Goal: Information Seeking & Learning: Learn about a topic

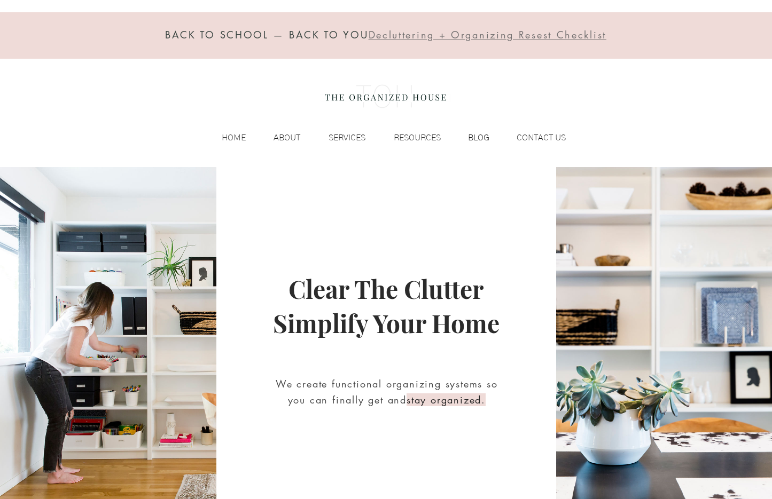
click at [479, 138] on p "BLOG" at bounding box center [478, 138] width 32 height 16
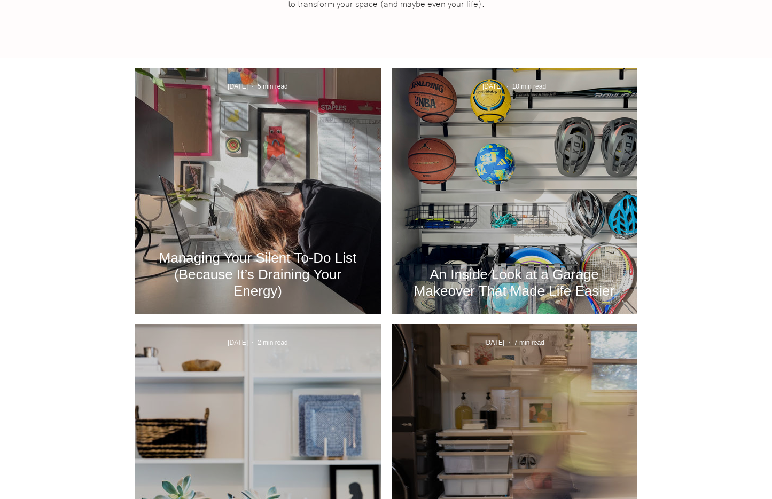
scroll to position [399, 0]
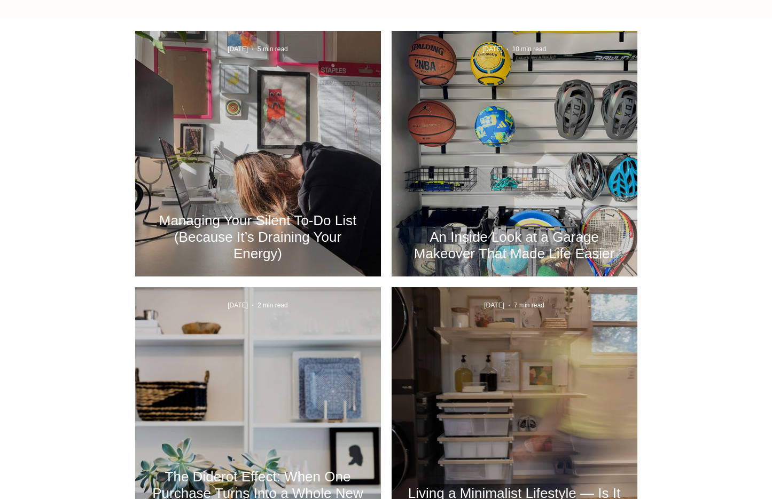
click at [461, 229] on h2 "An Inside Look at a Garage Makeover That Made Life Easier" at bounding box center [514, 245] width 214 height 33
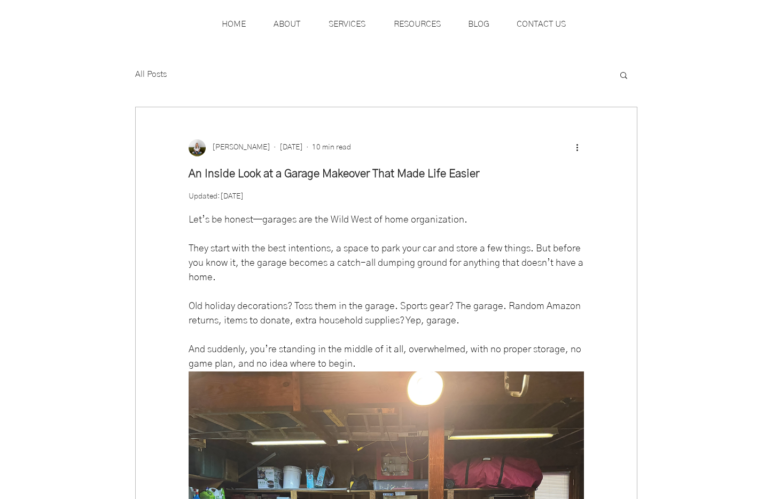
scroll to position [103, 0]
